Goal: Information Seeking & Learning: Find contact information

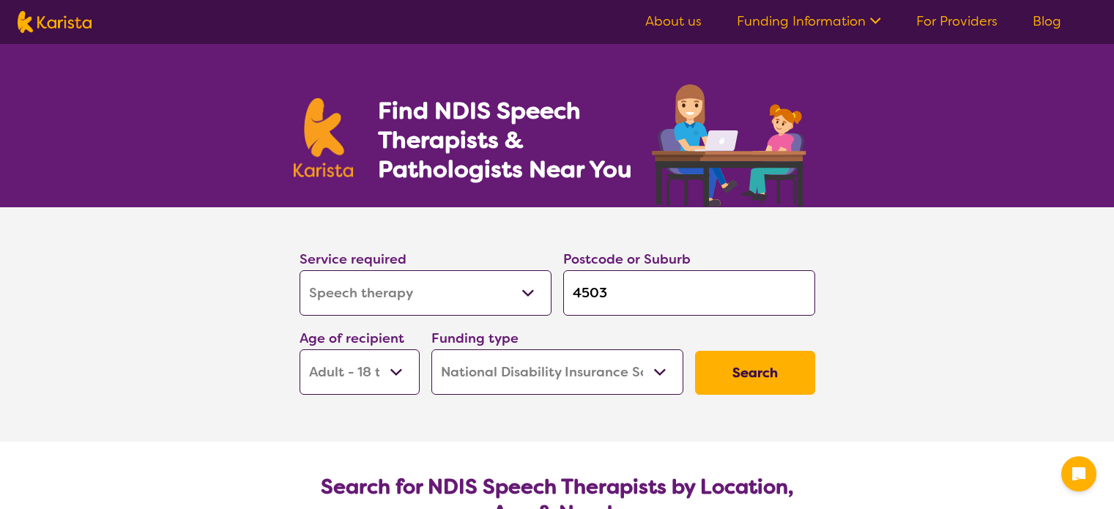
select select "Speech therapy"
select select "AD"
select select "NDIS"
select select "Speech therapy"
select select "AD"
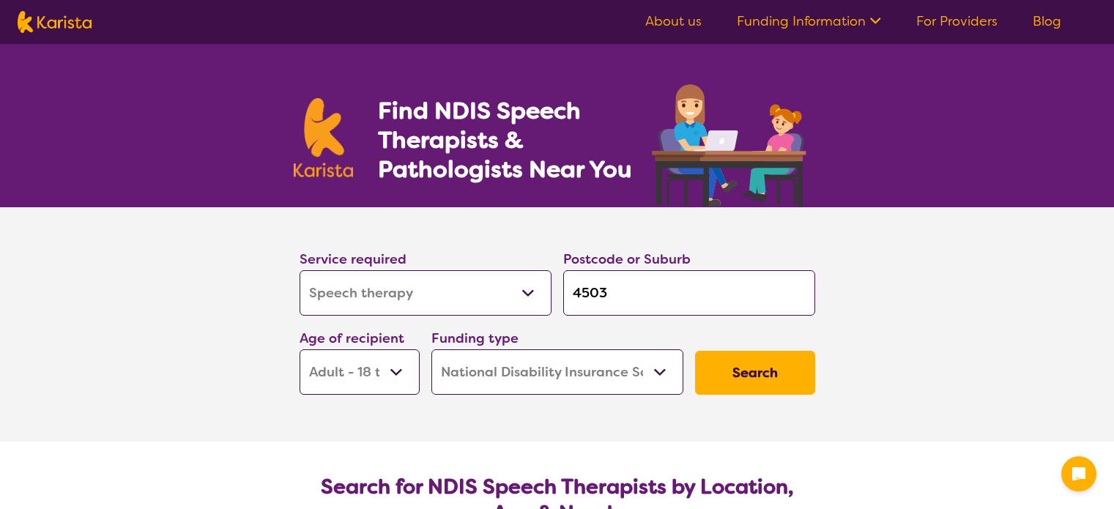
select select "NDIS"
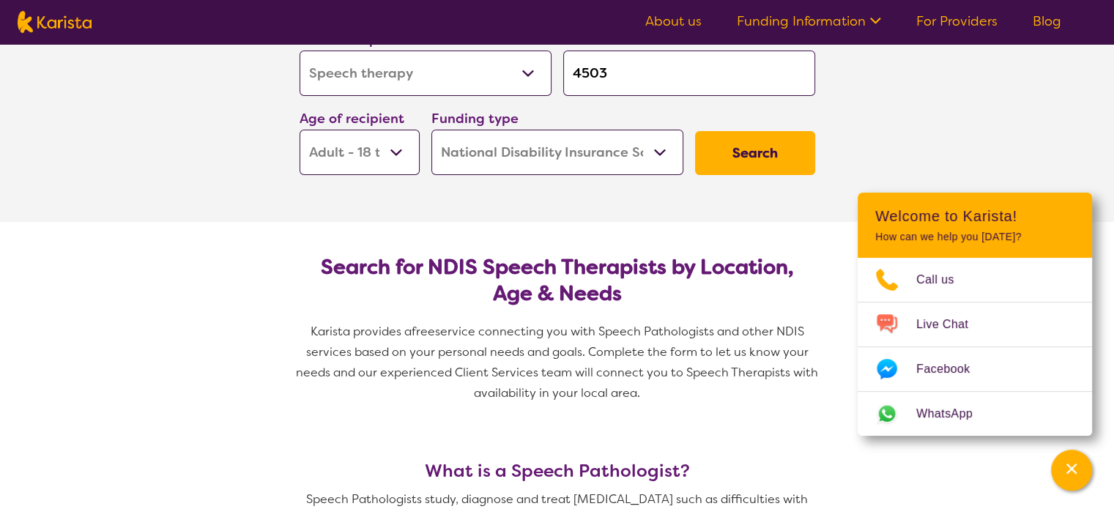
click at [769, 168] on button "Search" at bounding box center [755, 153] width 120 height 44
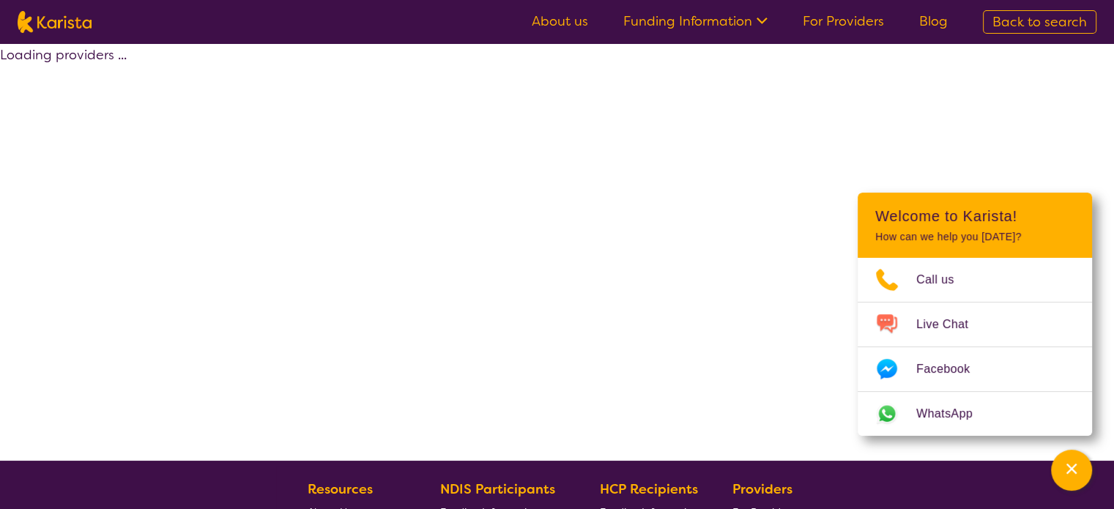
select select "by_score"
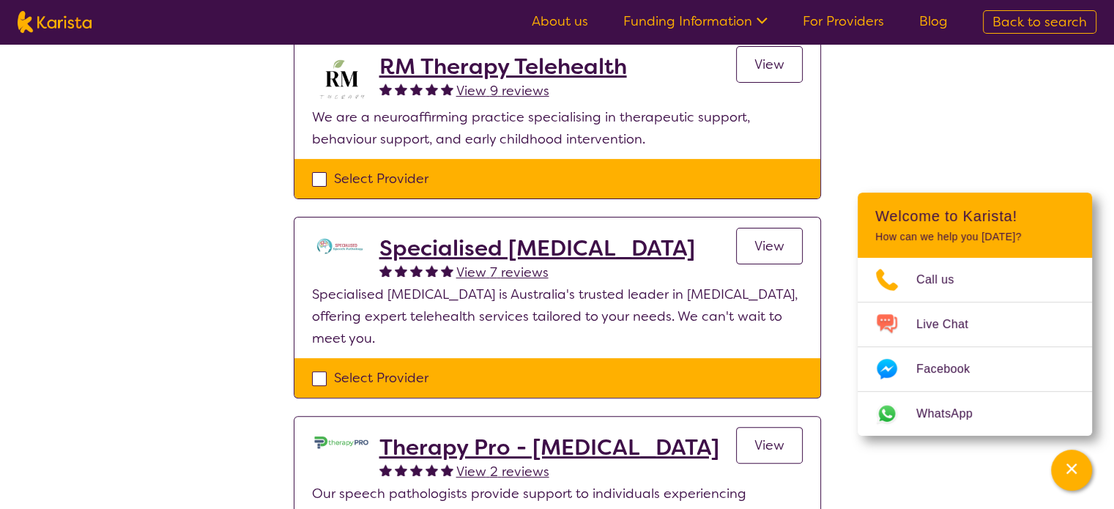
scroll to position [220, 0]
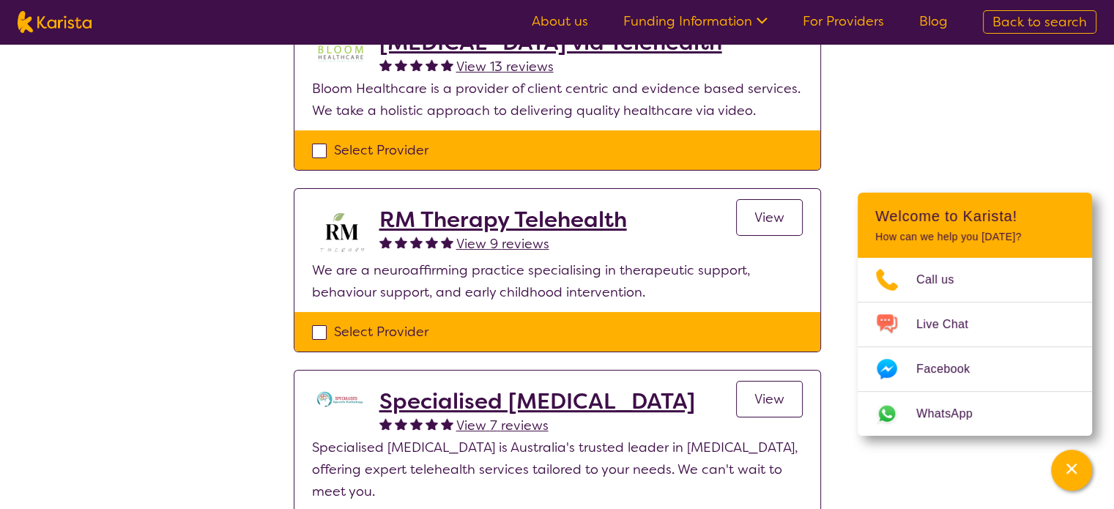
select select "Speech therapy"
select select "AD"
select select "NDIS"
select select "Speech therapy"
select select "AD"
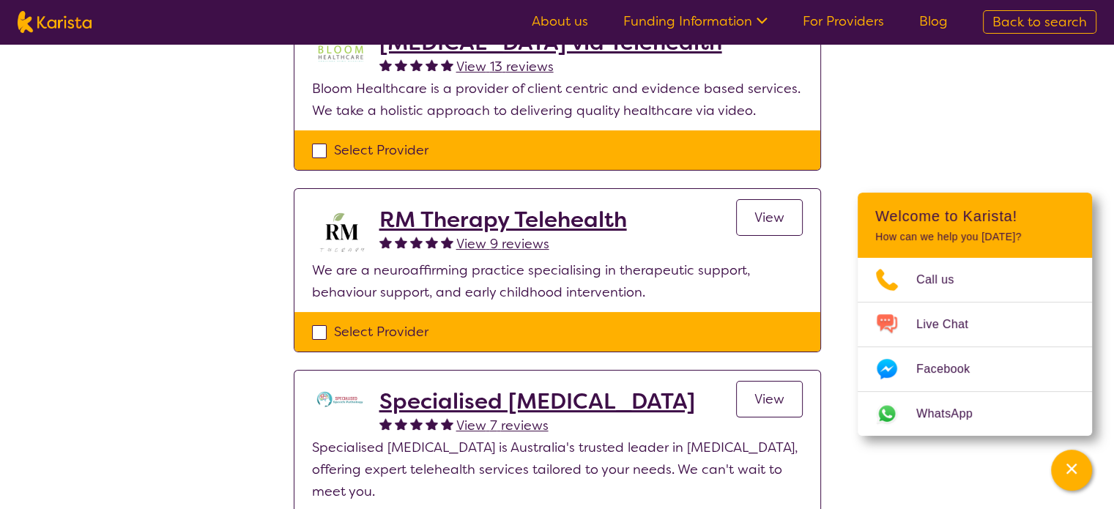
select select "NDIS"
